Goal: Task Accomplishment & Management: Manage account settings

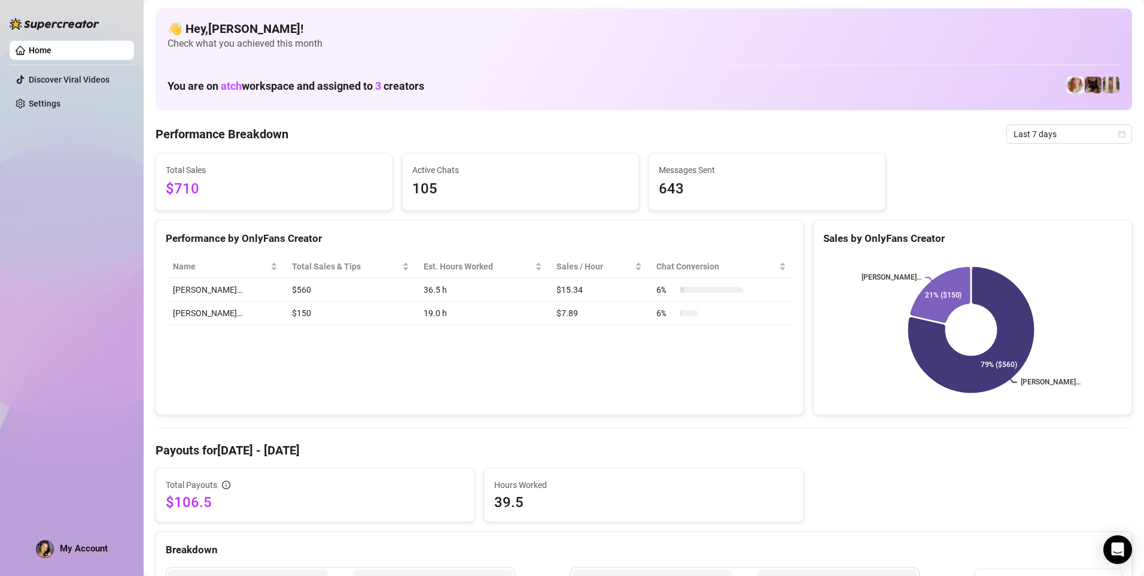
click at [77, 543] on span "My Account" at bounding box center [84, 548] width 48 height 11
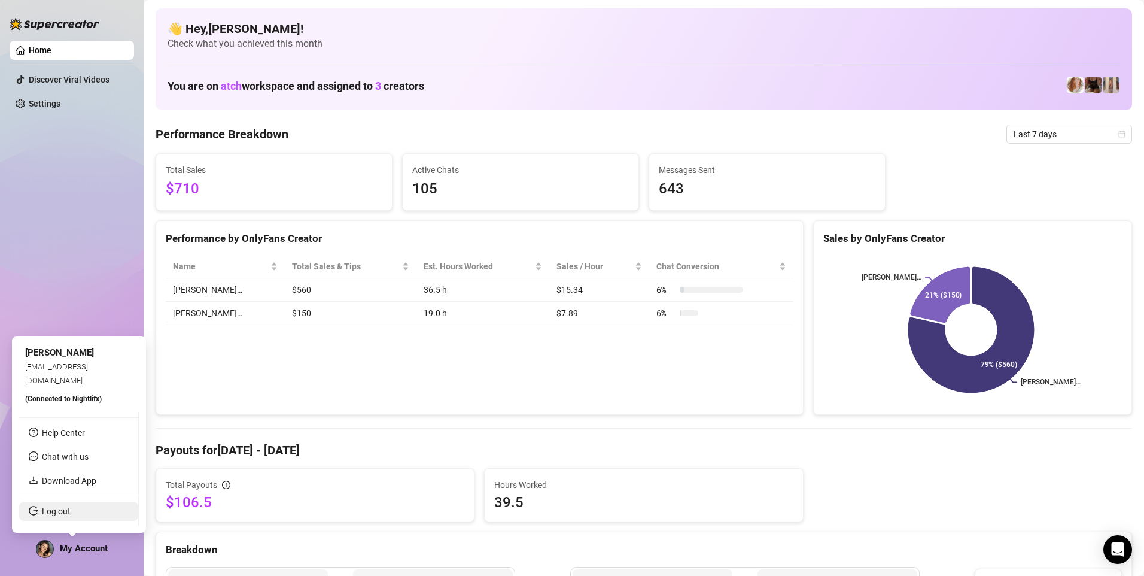
click at [71, 506] on link "Log out" at bounding box center [56, 511] width 29 height 10
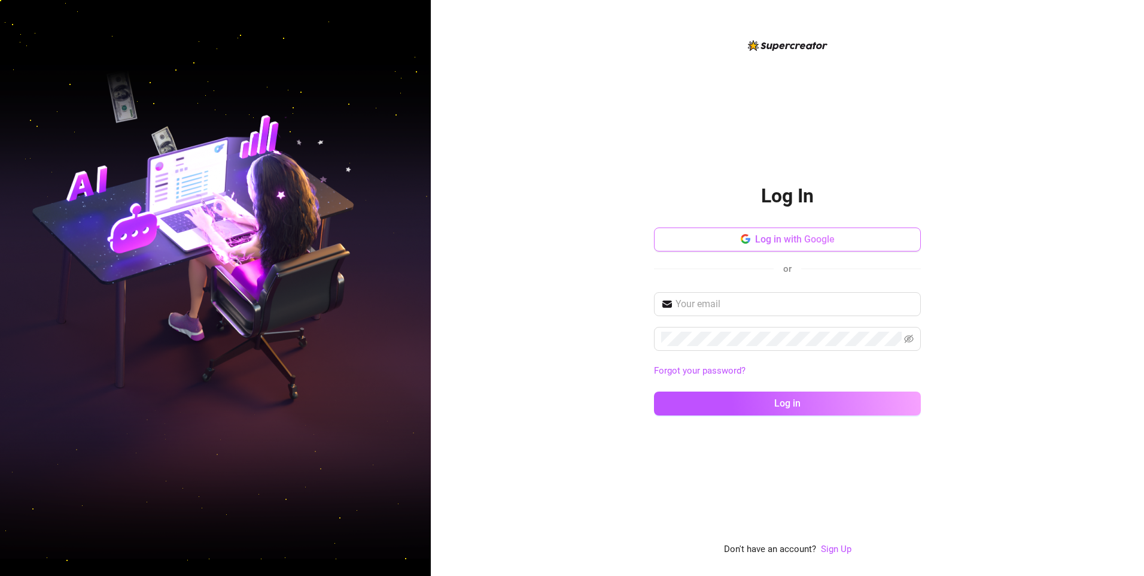
click at [743, 242] on icon "button" at bounding box center [744, 242] width 7 height 4
click at [779, 241] on span "Log in with Google" at bounding box center [795, 238] width 80 height 11
click at [500, 536] on div "Log In Log in with Google or Forgot your password? Log in Don't have an account…" at bounding box center [787, 288] width 713 height 576
